Goal: Transaction & Acquisition: Purchase product/service

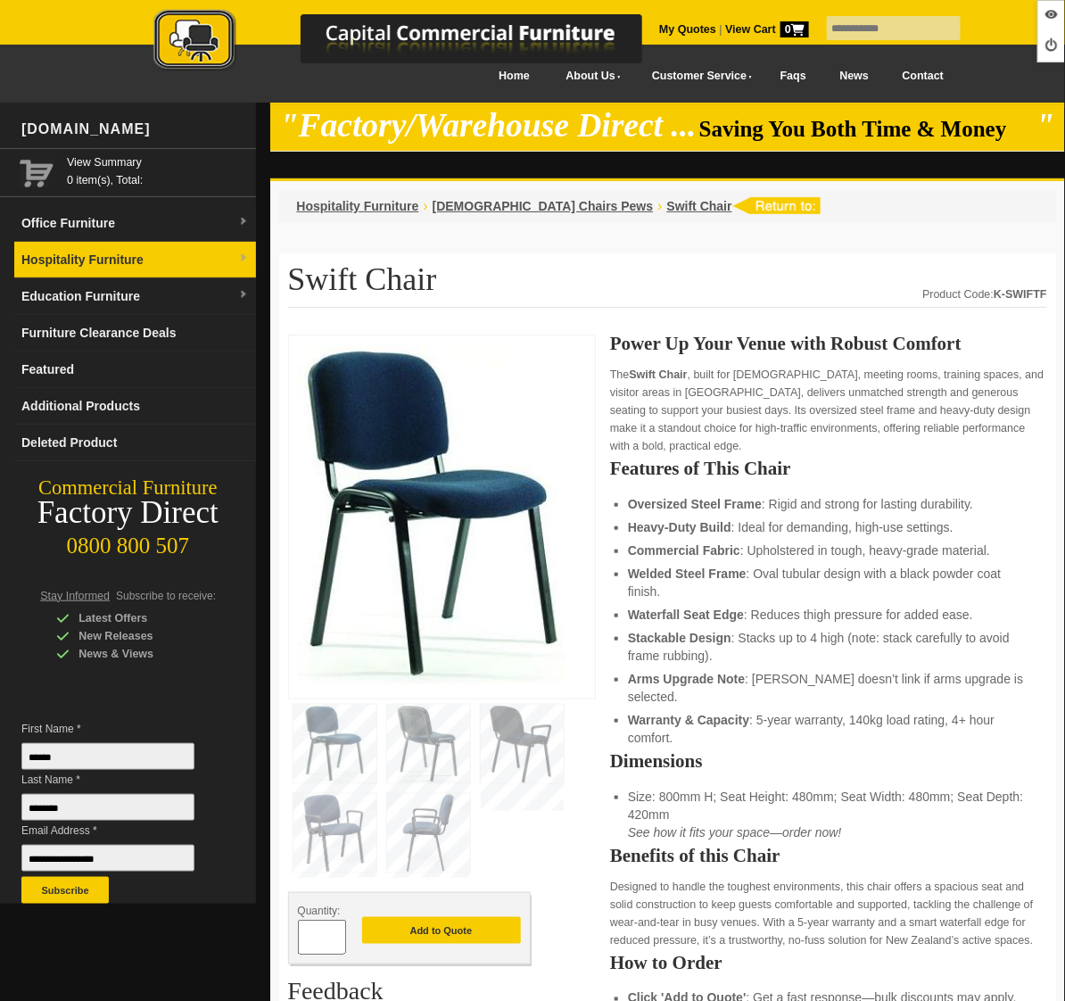
click at [103, 268] on link "Hospitality Furniture" at bounding box center [135, 260] width 242 height 37
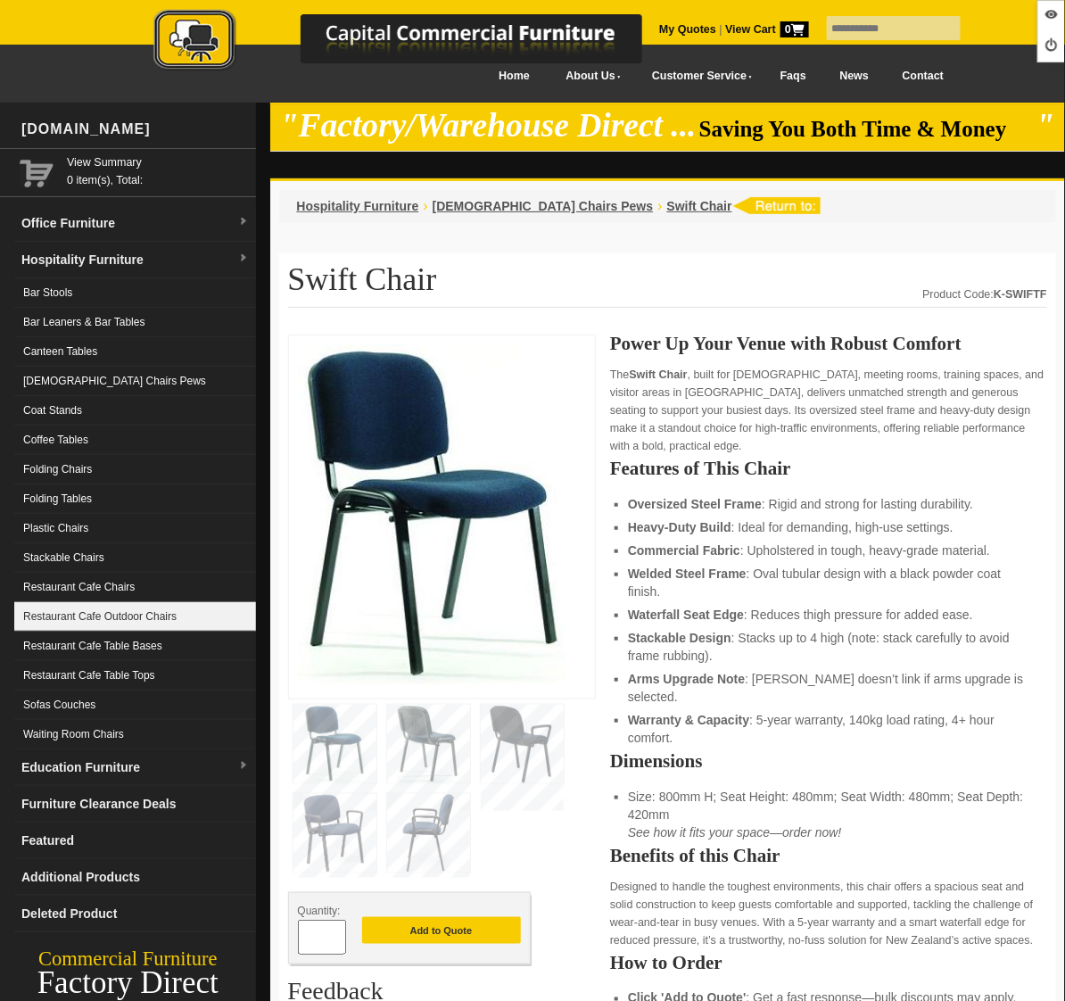
click at [150, 623] on link "Restaurant Cafe Outdoor Chairs" at bounding box center [135, 616] width 242 height 29
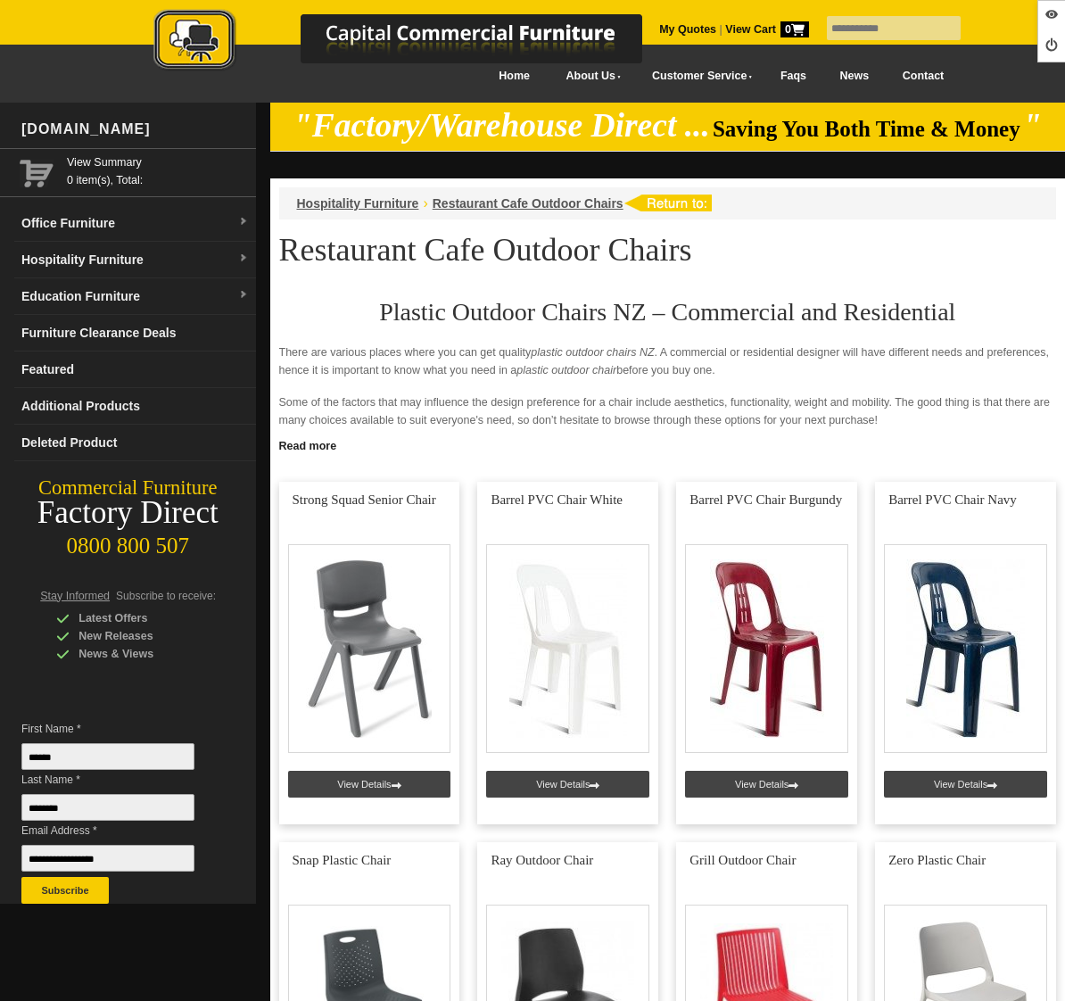
scroll to position [506, 0]
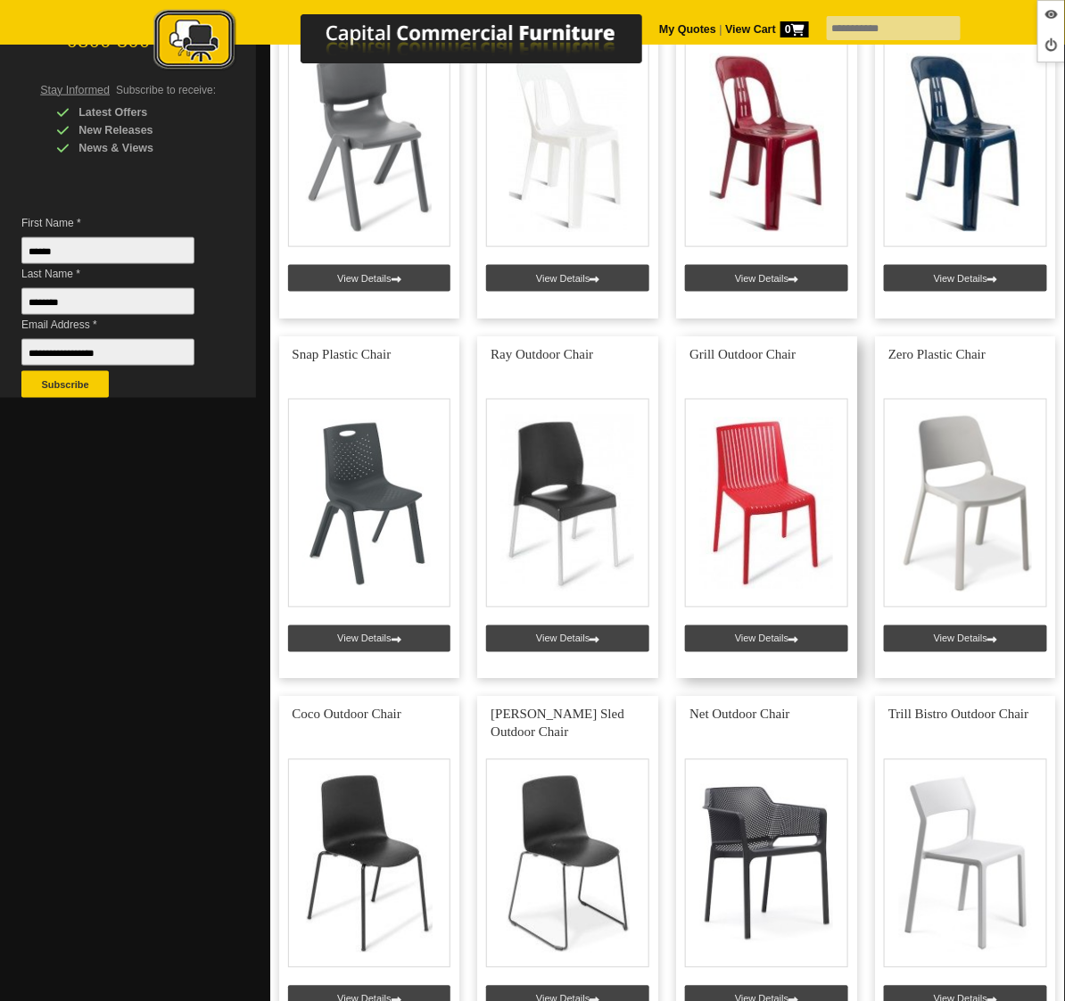
click at [771, 642] on link at bounding box center [766, 507] width 181 height 342
